Goal: Transaction & Acquisition: Purchase product/service

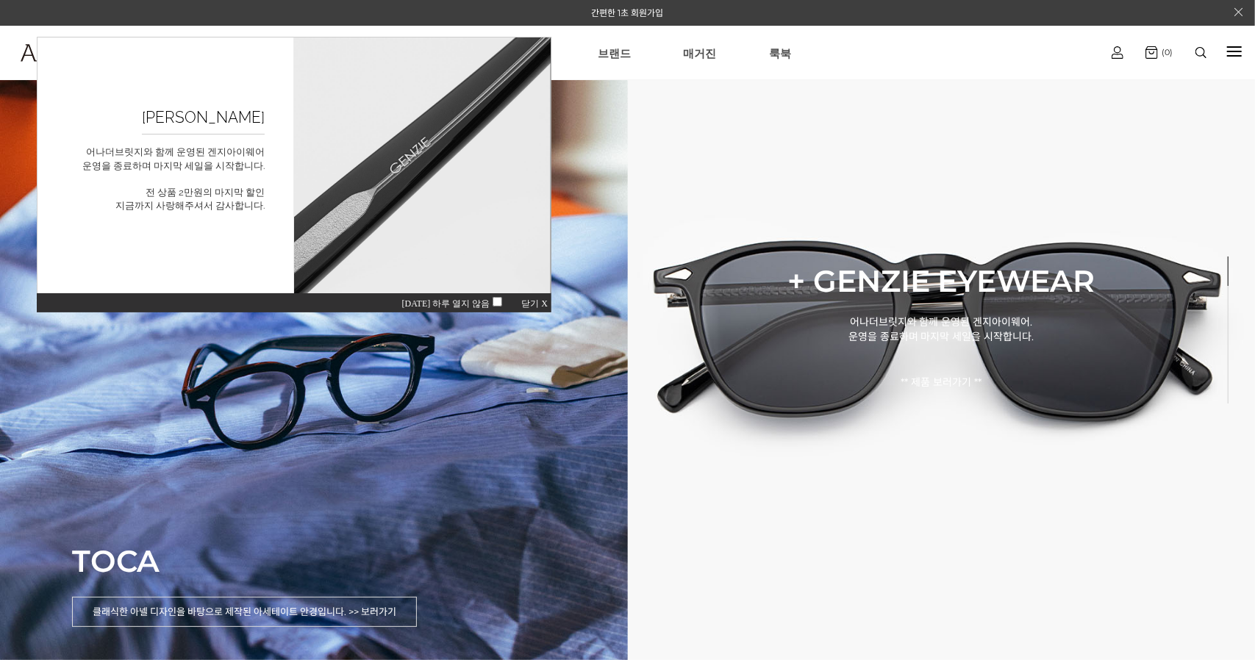
click at [542, 302] on span "닫기 X" at bounding box center [534, 303] width 26 height 10
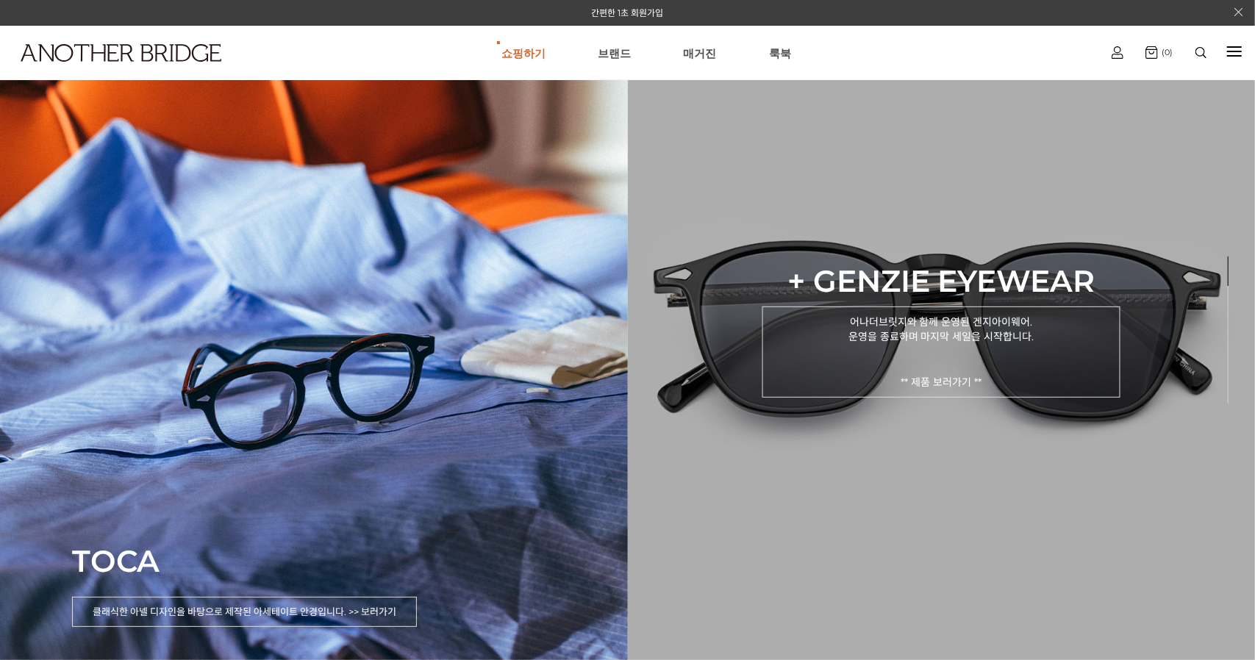
click at [935, 379] on p "어나더브릿지와 함께 운영된 겐지아이웨어. 운영을 종료하며 마지막 세일을 시작합니다. ** 제품 보러가기 **" at bounding box center [941, 352] width 357 height 91
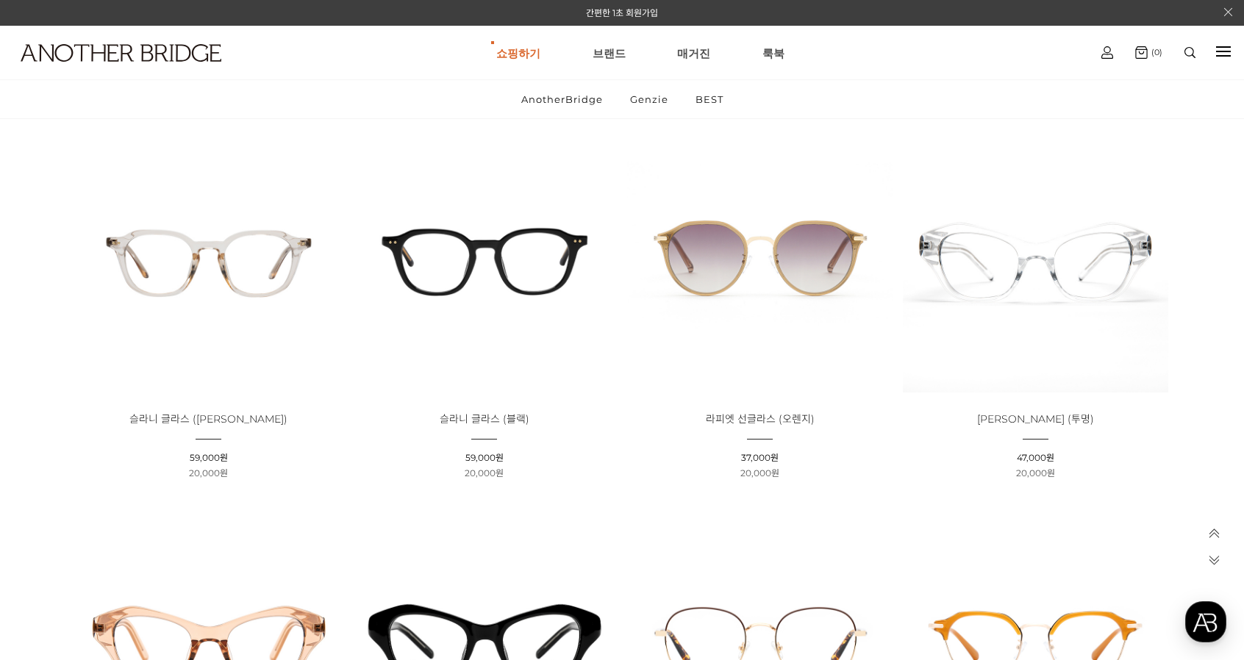
scroll to position [3604, 0]
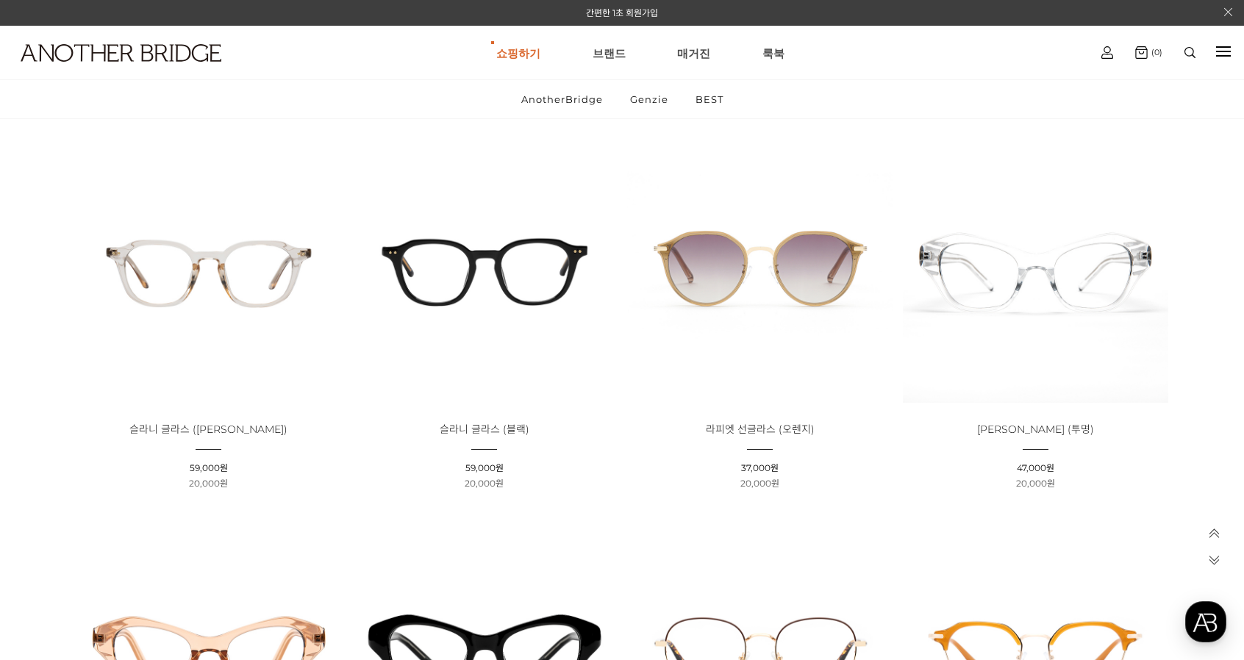
click at [525, 279] on img at bounding box center [484, 270] width 265 height 265
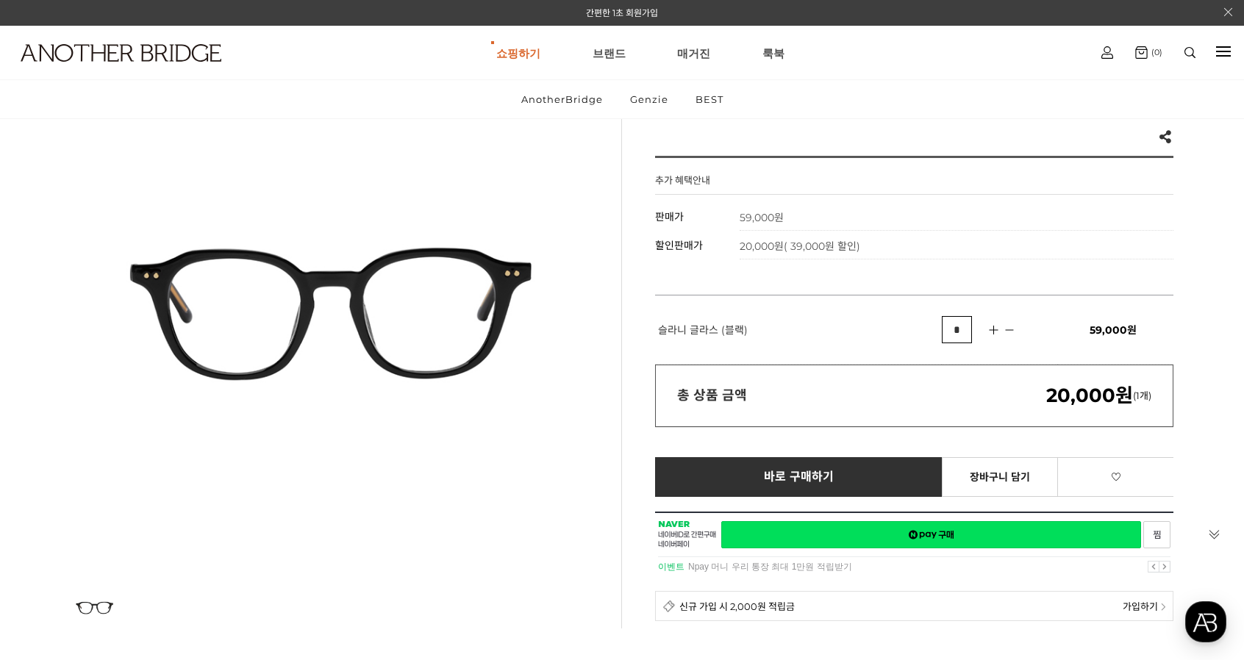
scroll to position [147, 0]
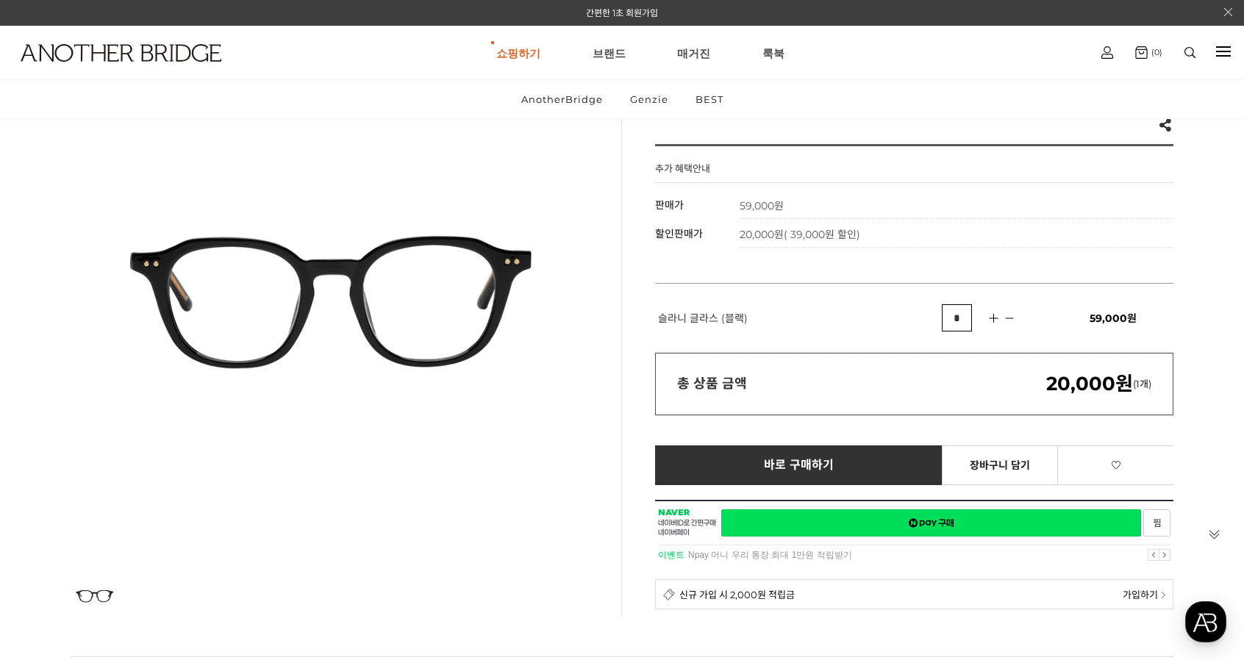
click at [576, 288] on div at bounding box center [330, 298] width 518 height 518
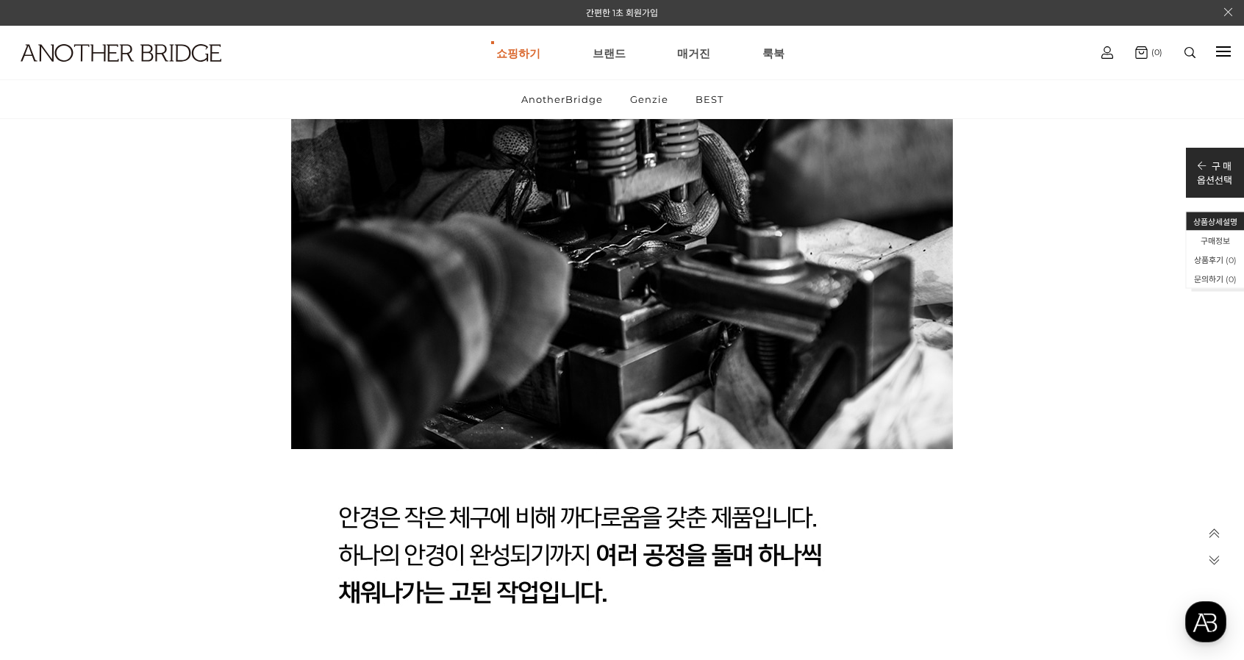
scroll to position [2942, 0]
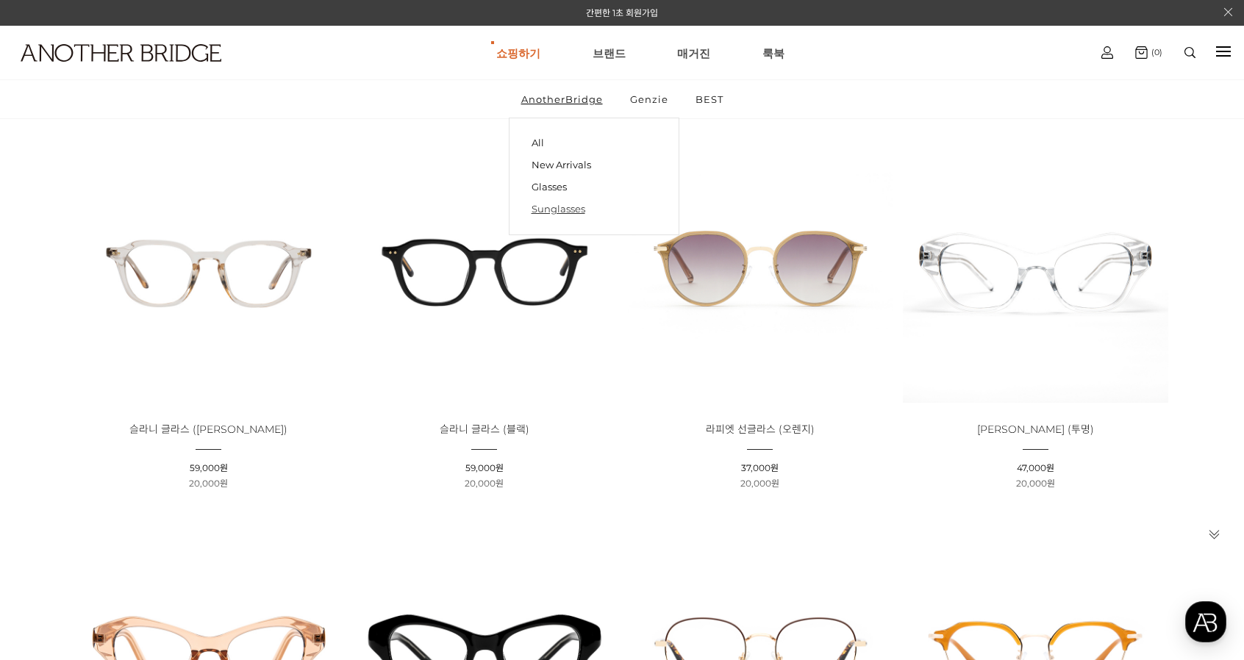
click at [549, 211] on link "Sunglasses" at bounding box center [594, 209] width 125 height 22
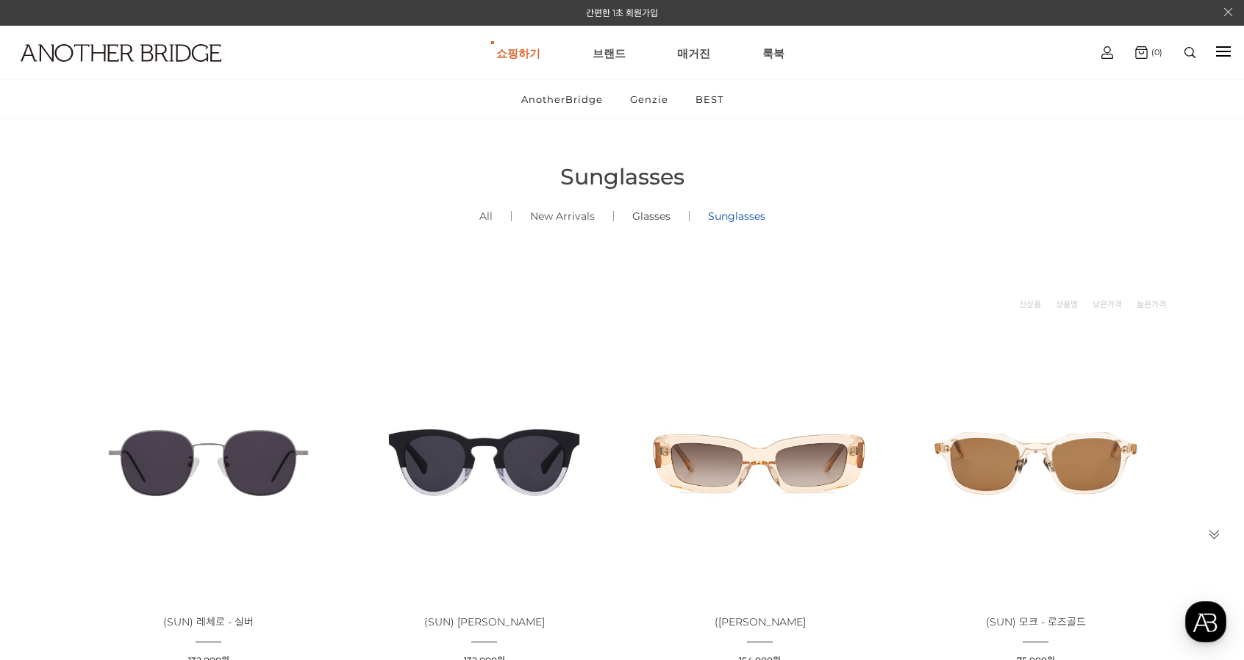
click at [640, 220] on link "Glasses ()" at bounding box center [651, 216] width 75 height 50
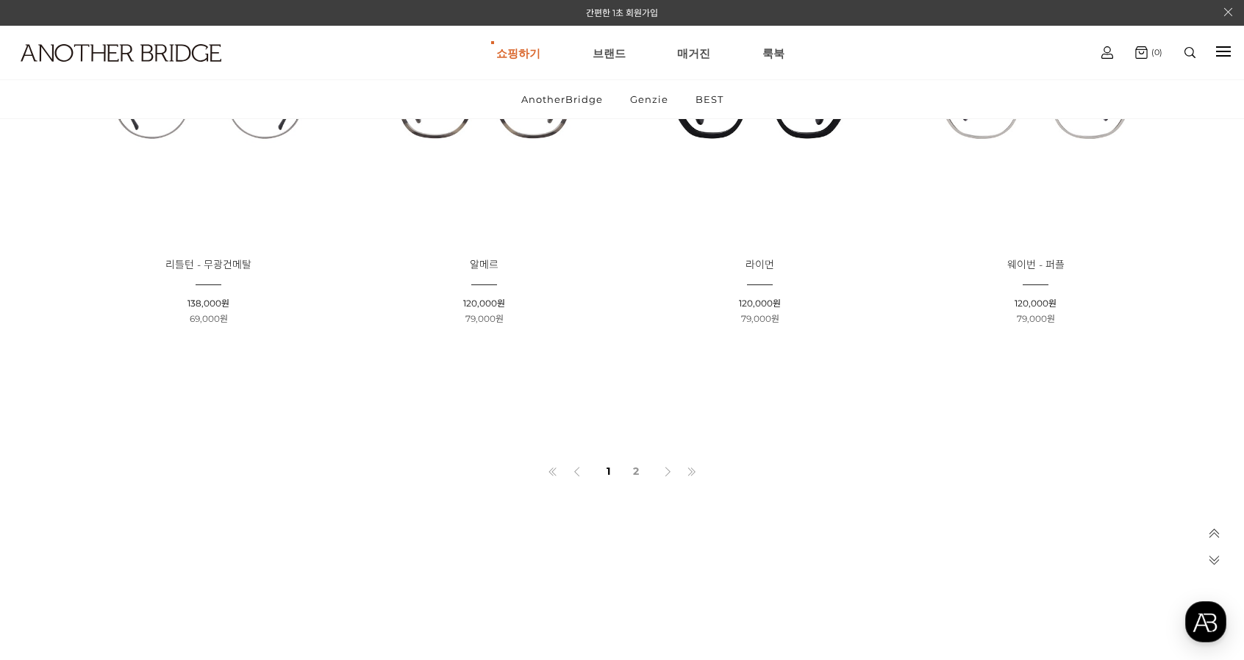
scroll to position [1177, 0]
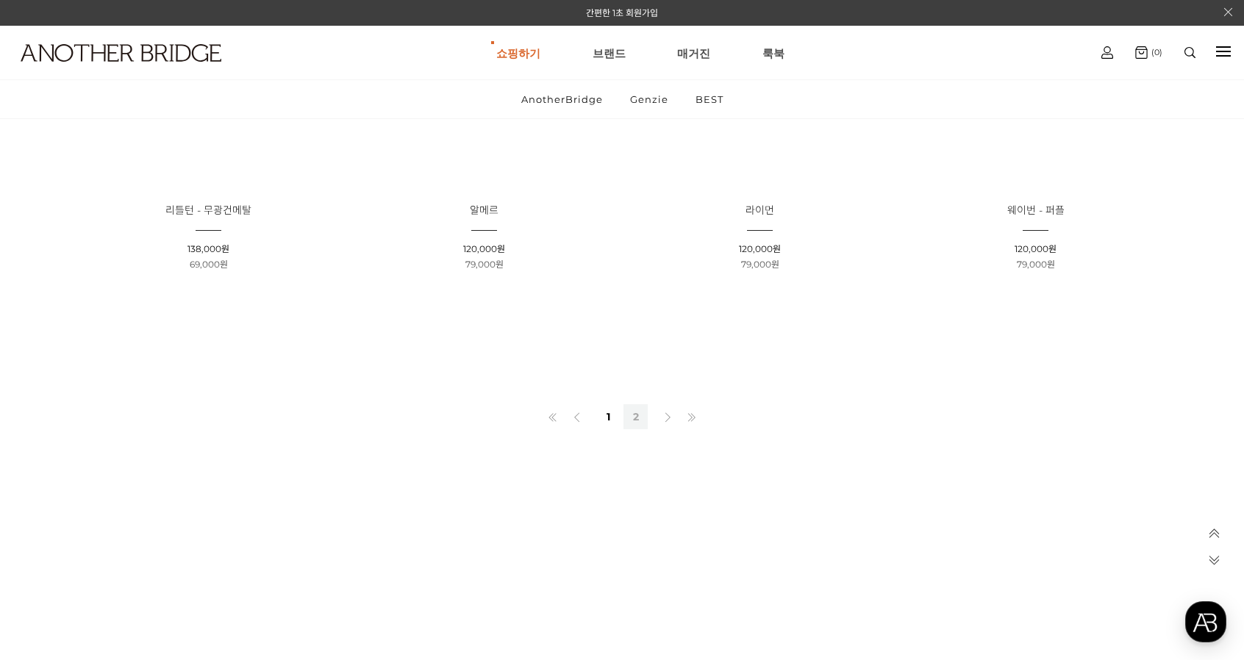
click at [638, 411] on link "2" at bounding box center [636, 416] width 24 height 25
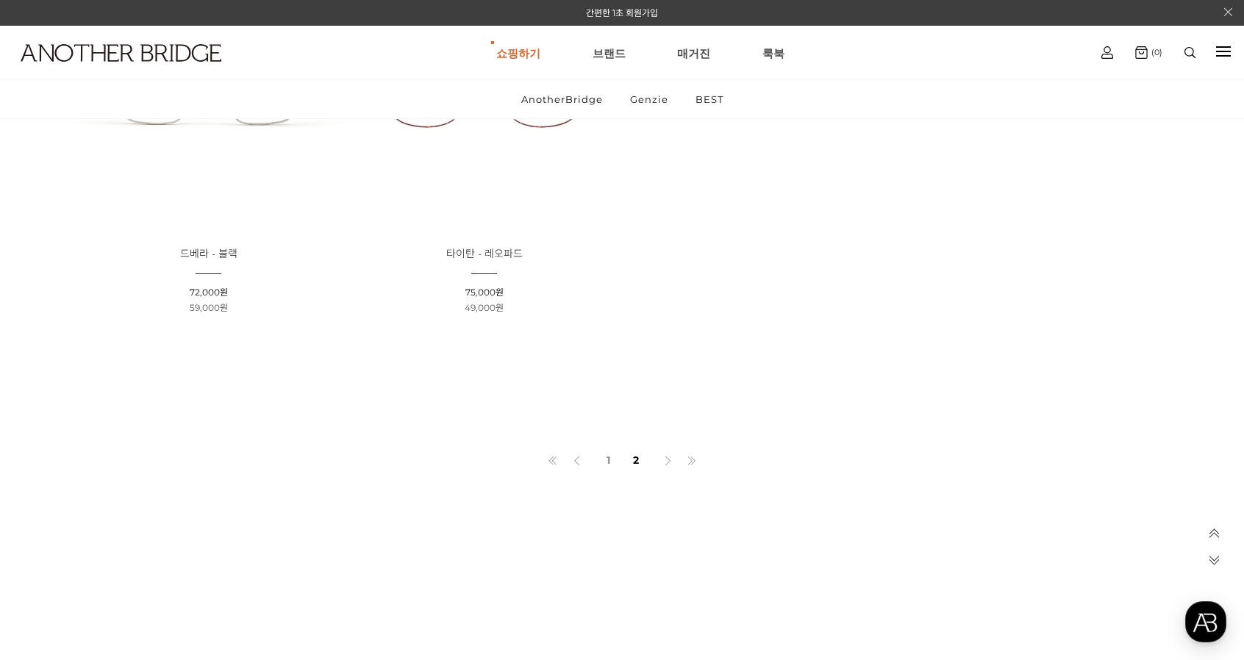
scroll to position [809, 0]
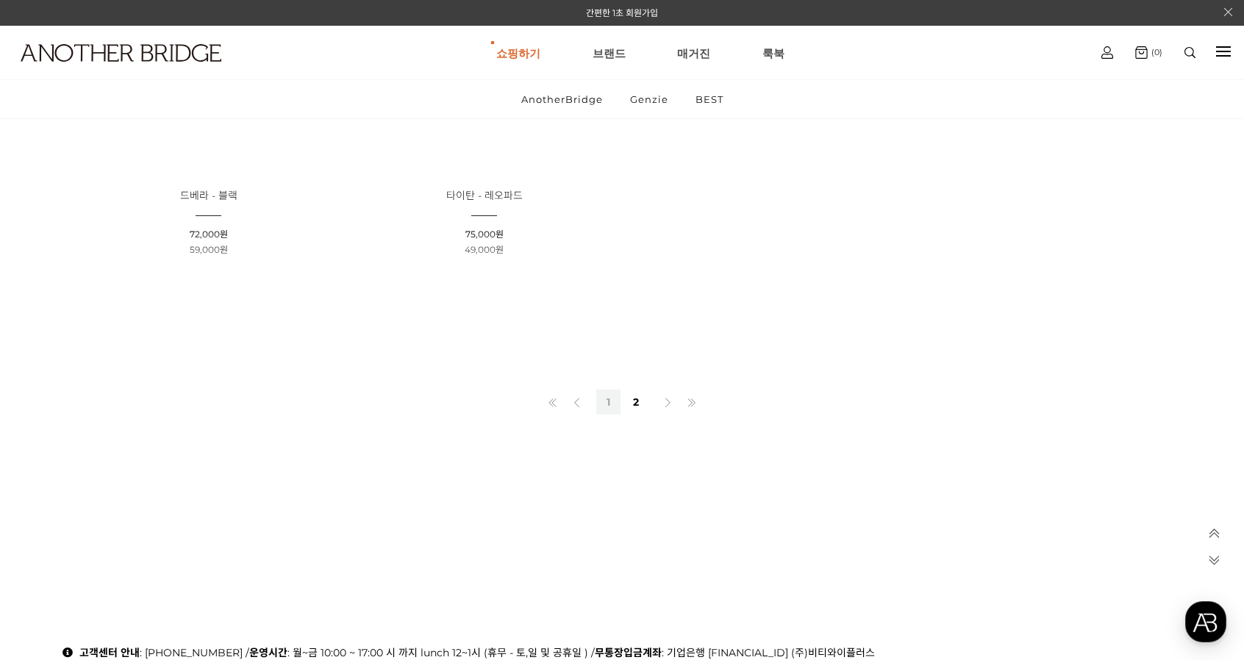
click at [610, 402] on link "1" at bounding box center [608, 402] width 24 height 25
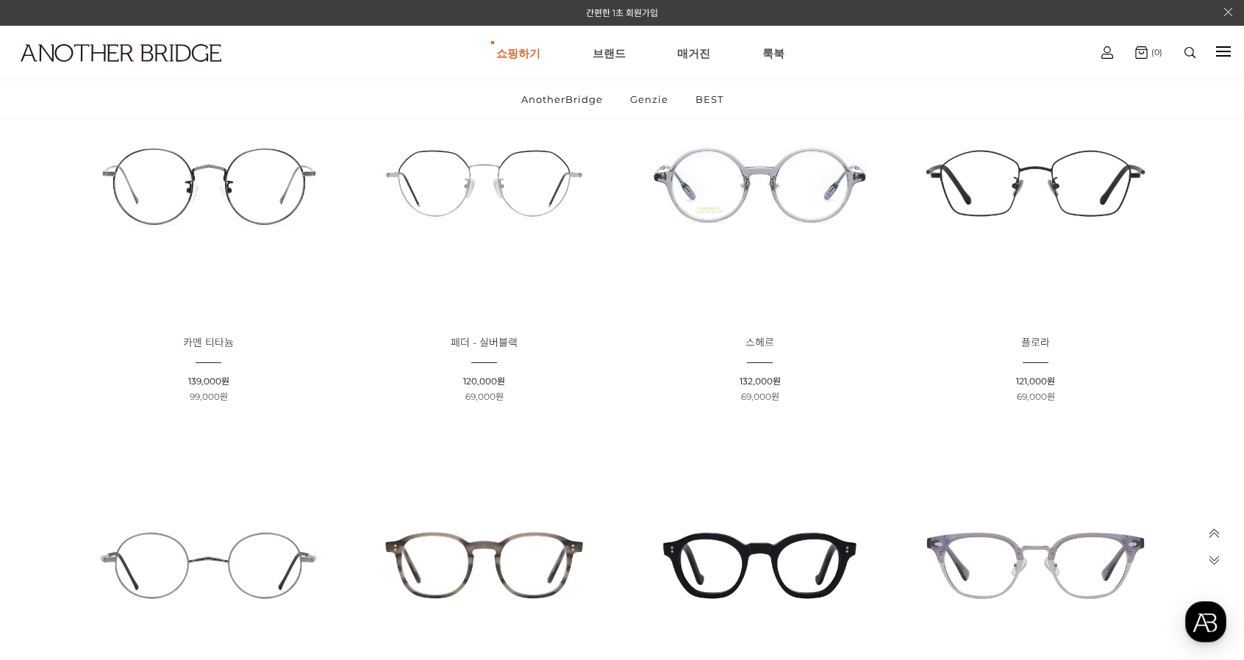
scroll to position [956, 0]
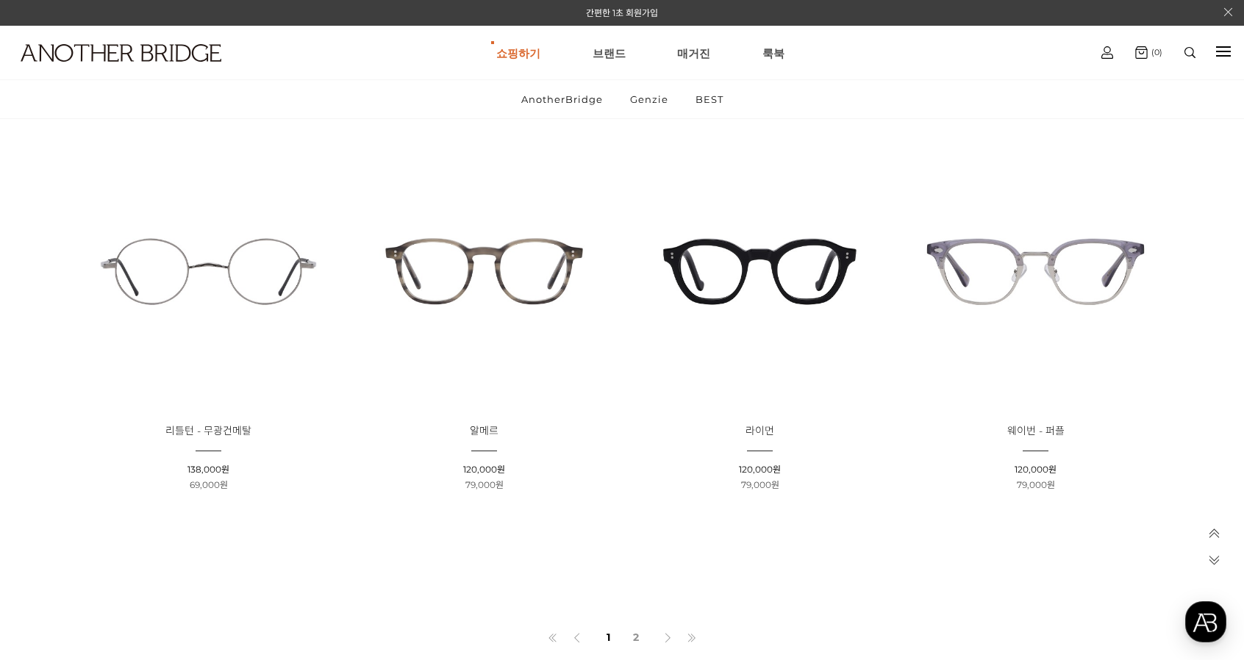
click at [747, 286] on img at bounding box center [759, 271] width 265 height 265
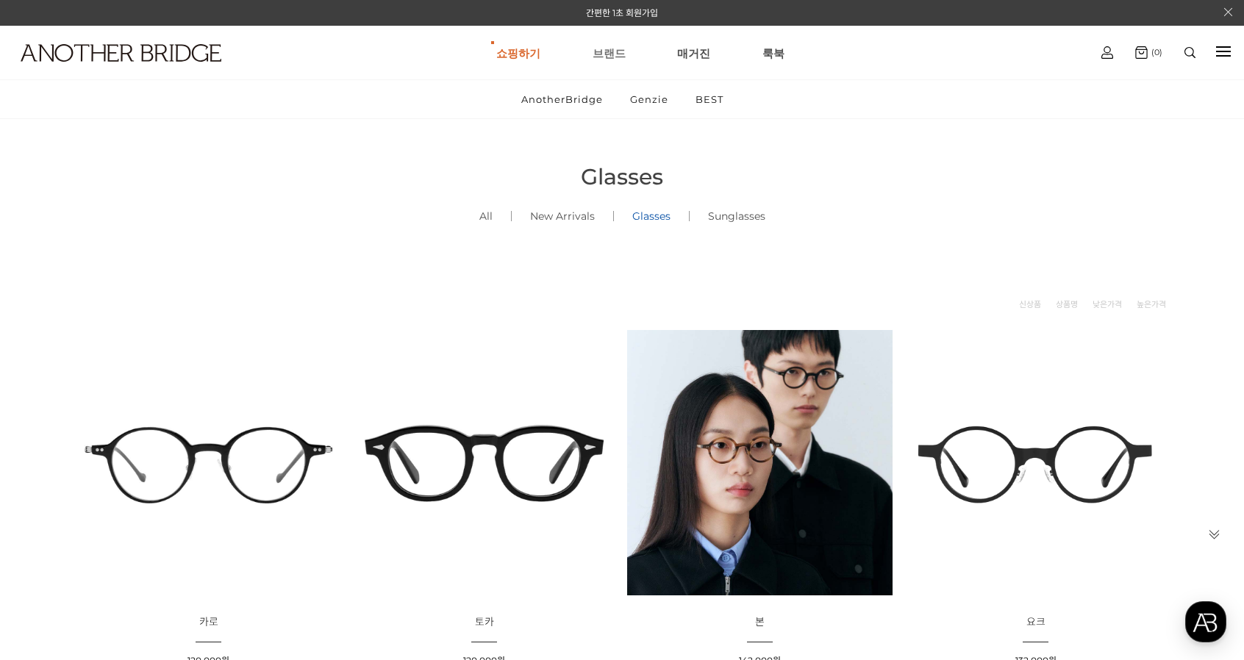
click at [615, 52] on link "브랜드" at bounding box center [609, 52] width 33 height 53
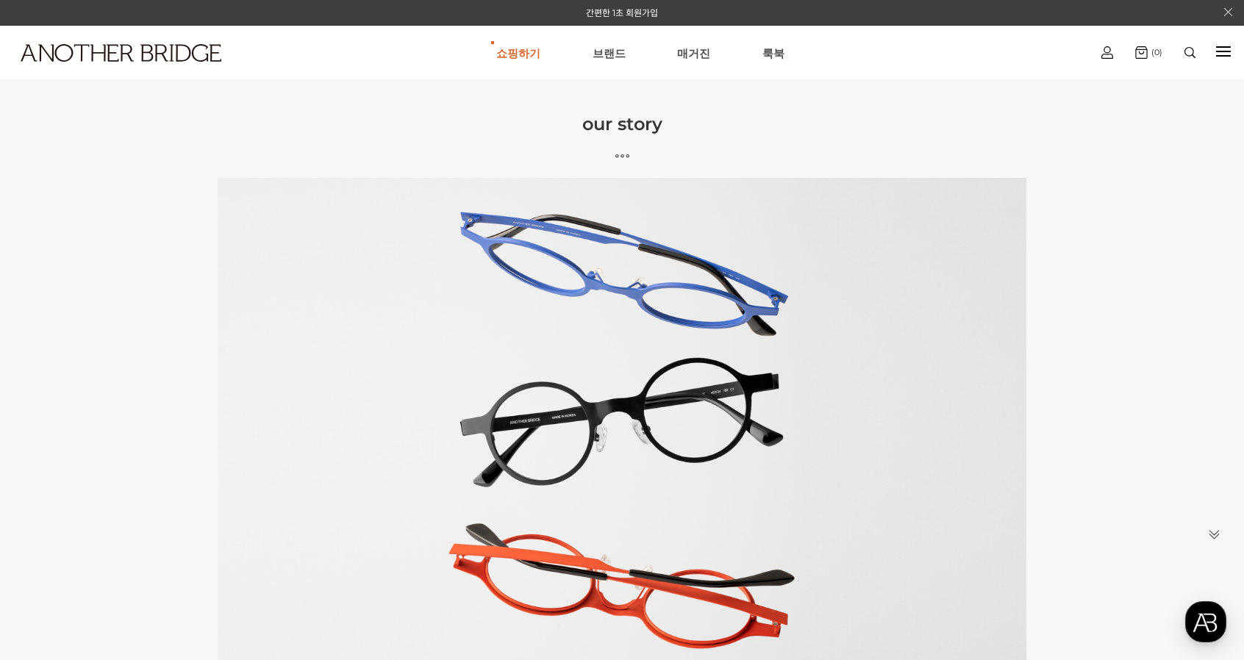
click at [621, 154] on icon at bounding box center [622, 156] width 1244 height 14
click at [613, 55] on link "브랜드" at bounding box center [609, 52] width 33 height 53
click at [691, 57] on link "매거진" at bounding box center [693, 52] width 33 height 53
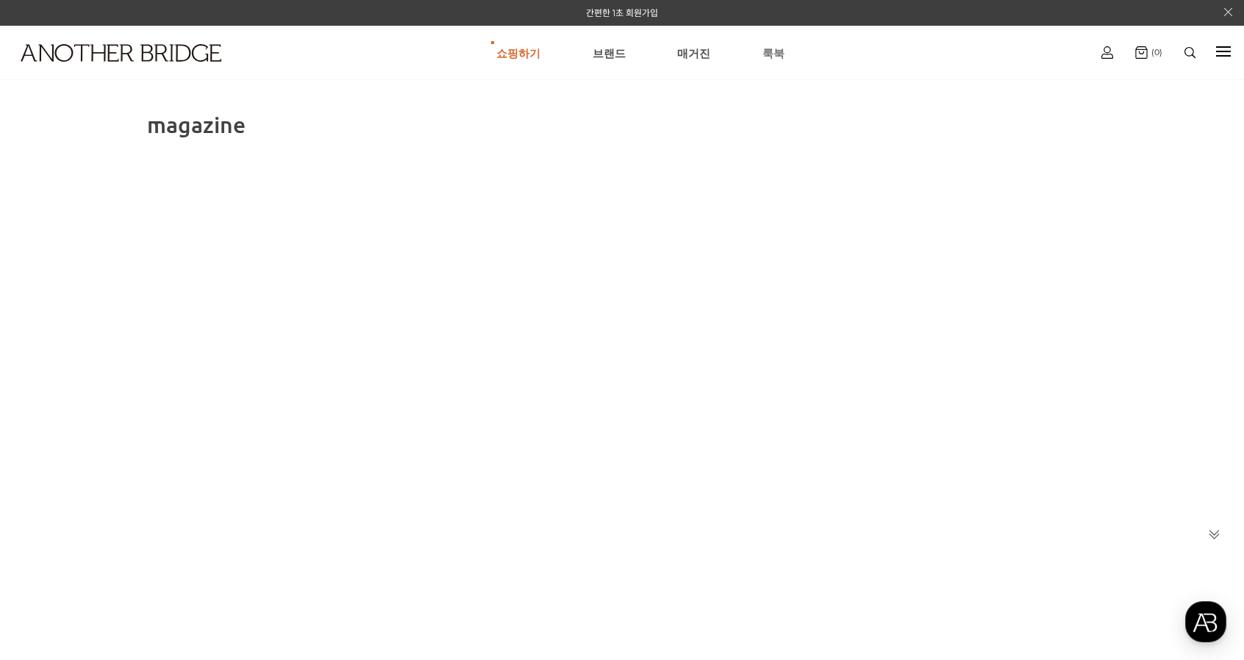
click at [776, 51] on link "룩북" at bounding box center [774, 52] width 22 height 53
click at [519, 125] on link "Genzie" at bounding box center [518, 127] width 159 height 28
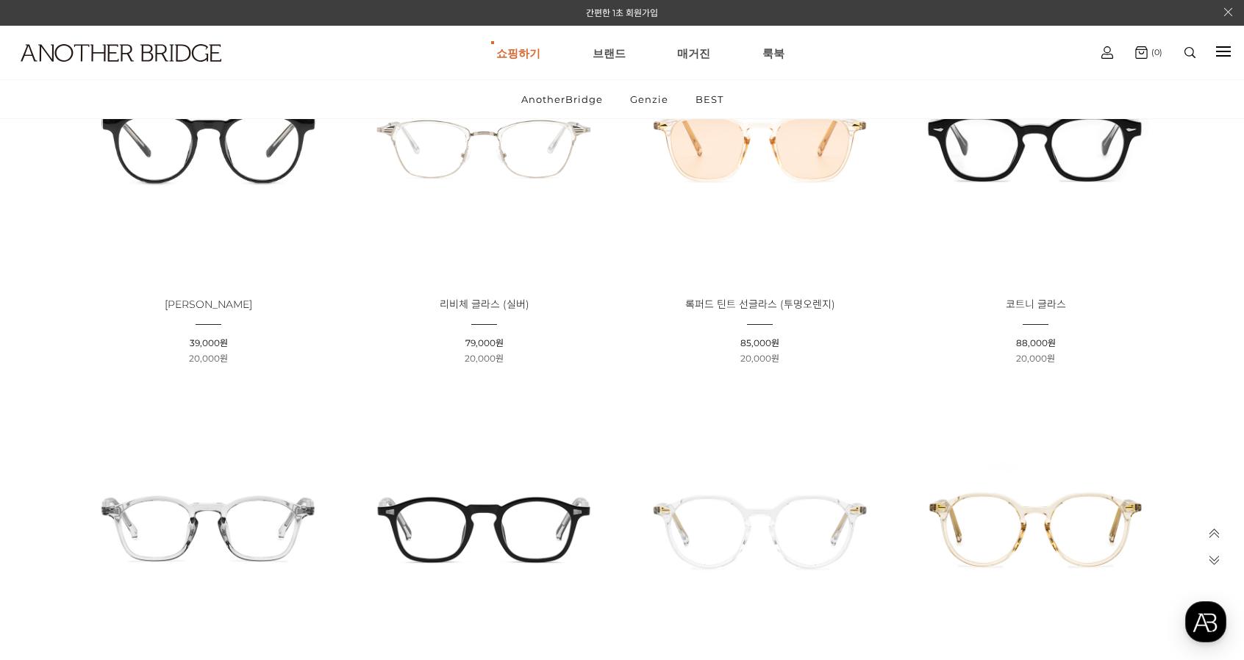
scroll to position [1397, 0]
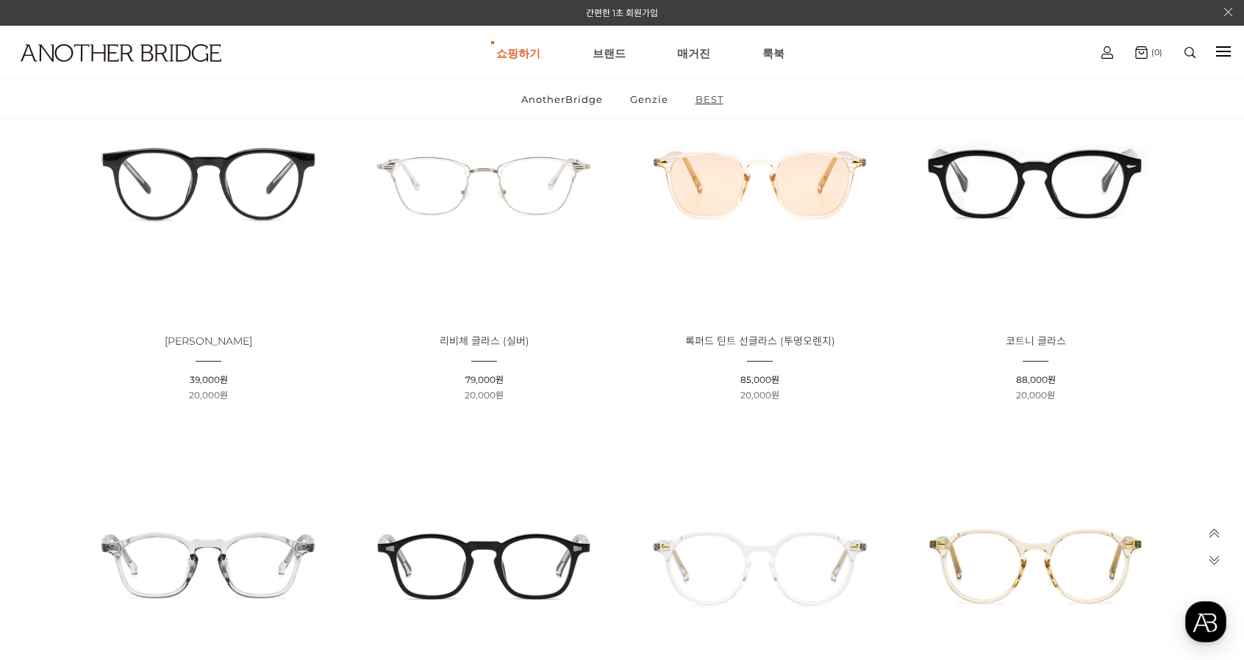
click at [708, 103] on link "BEST" at bounding box center [709, 99] width 53 height 38
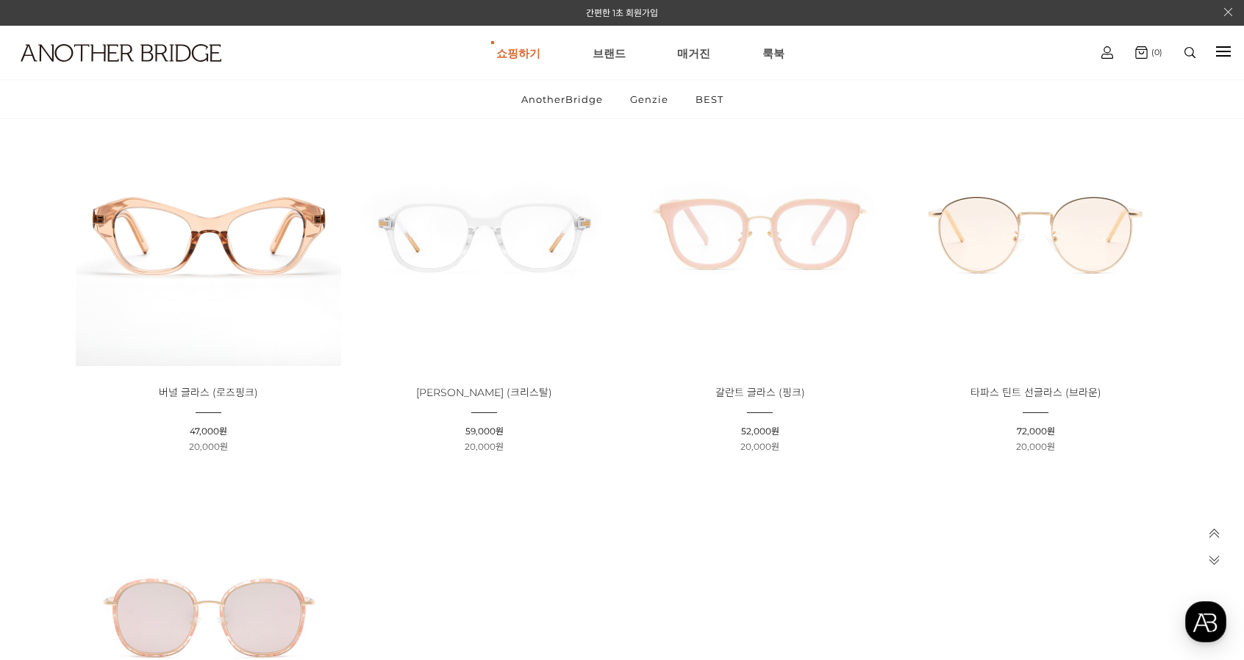
scroll to position [1250, 0]
